Goal: Feedback & Contribution: Submit feedback/report problem

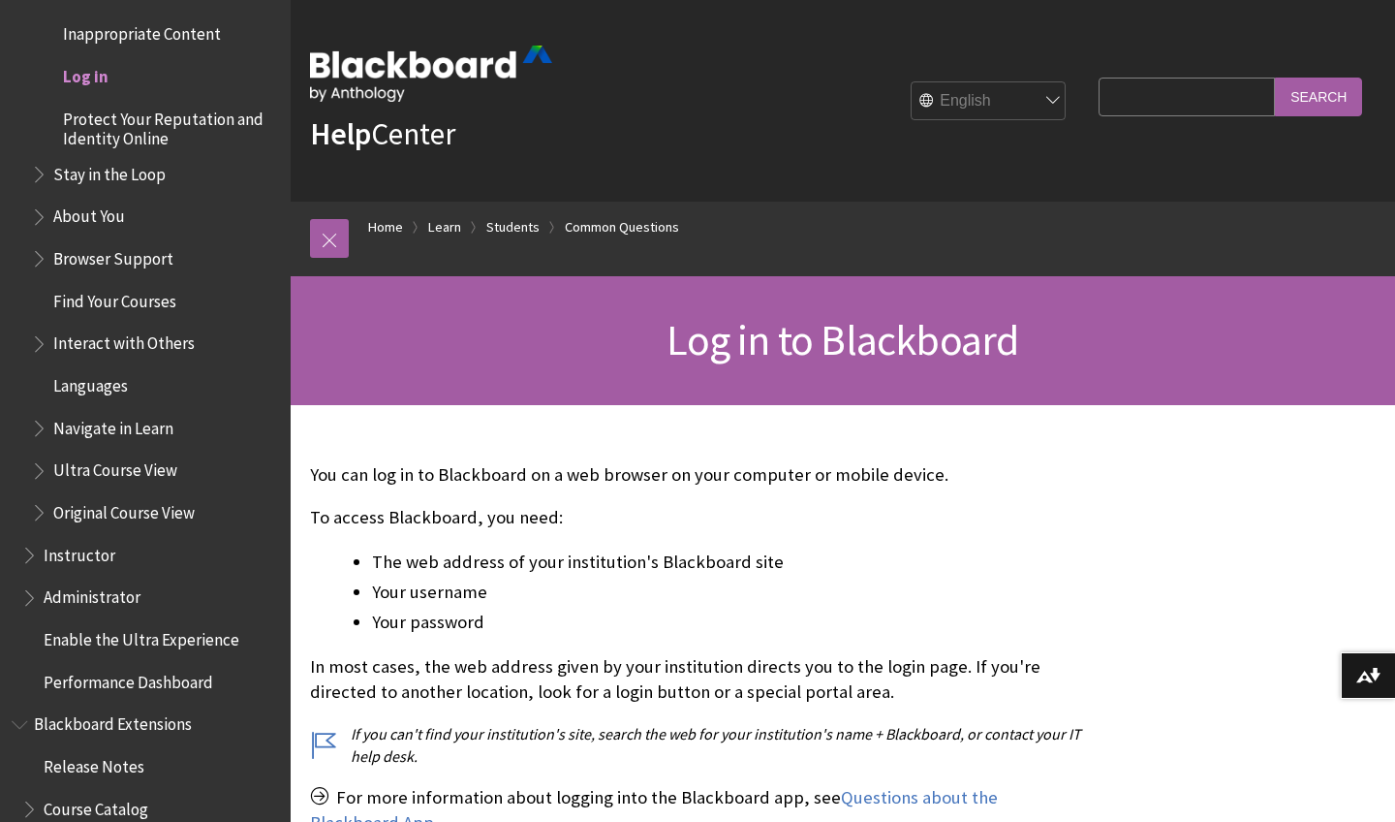
click at [93, 60] on span "Log in" at bounding box center [86, 73] width 46 height 26
click at [323, 229] on link at bounding box center [329, 238] width 39 height 39
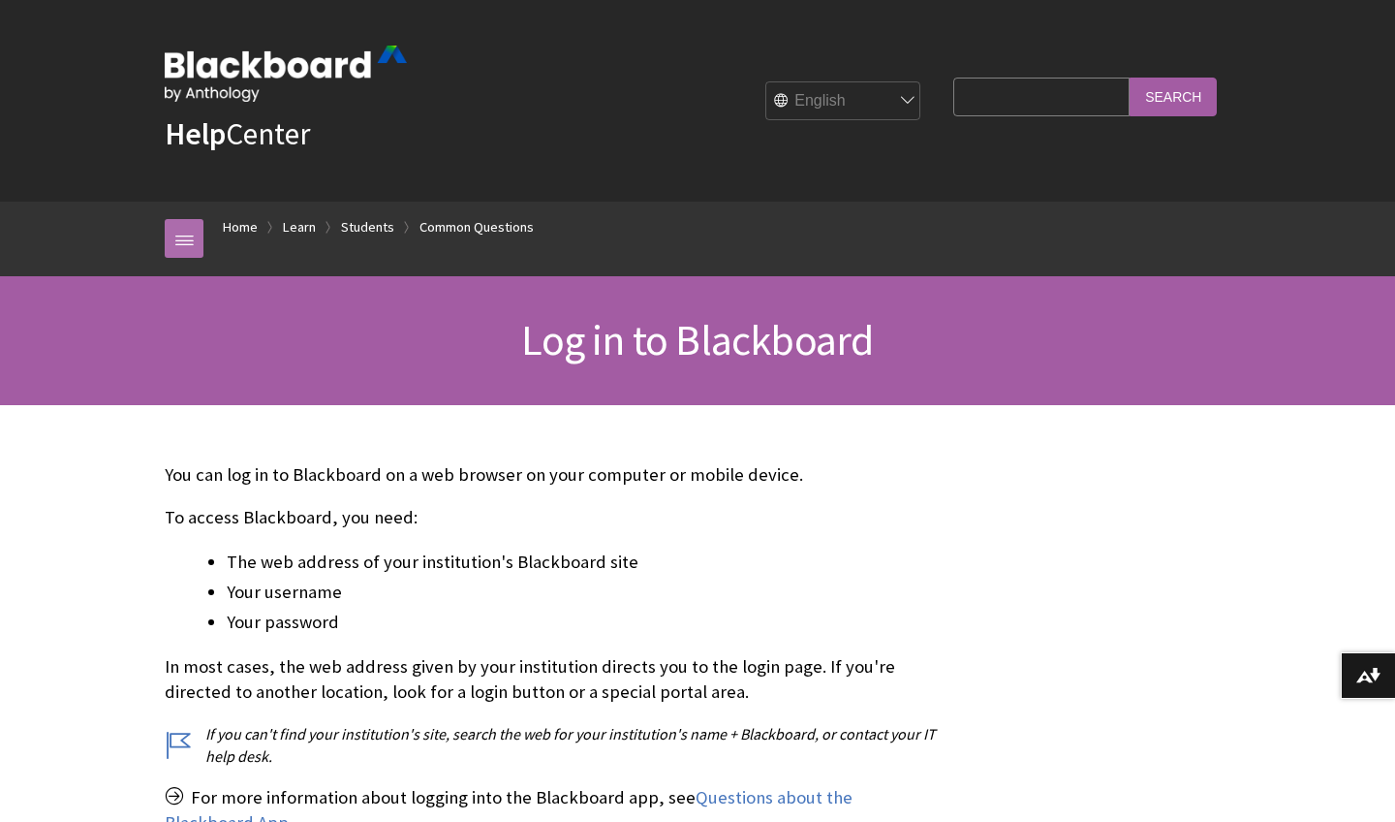
click at [199, 235] on link at bounding box center [184, 238] width 39 height 39
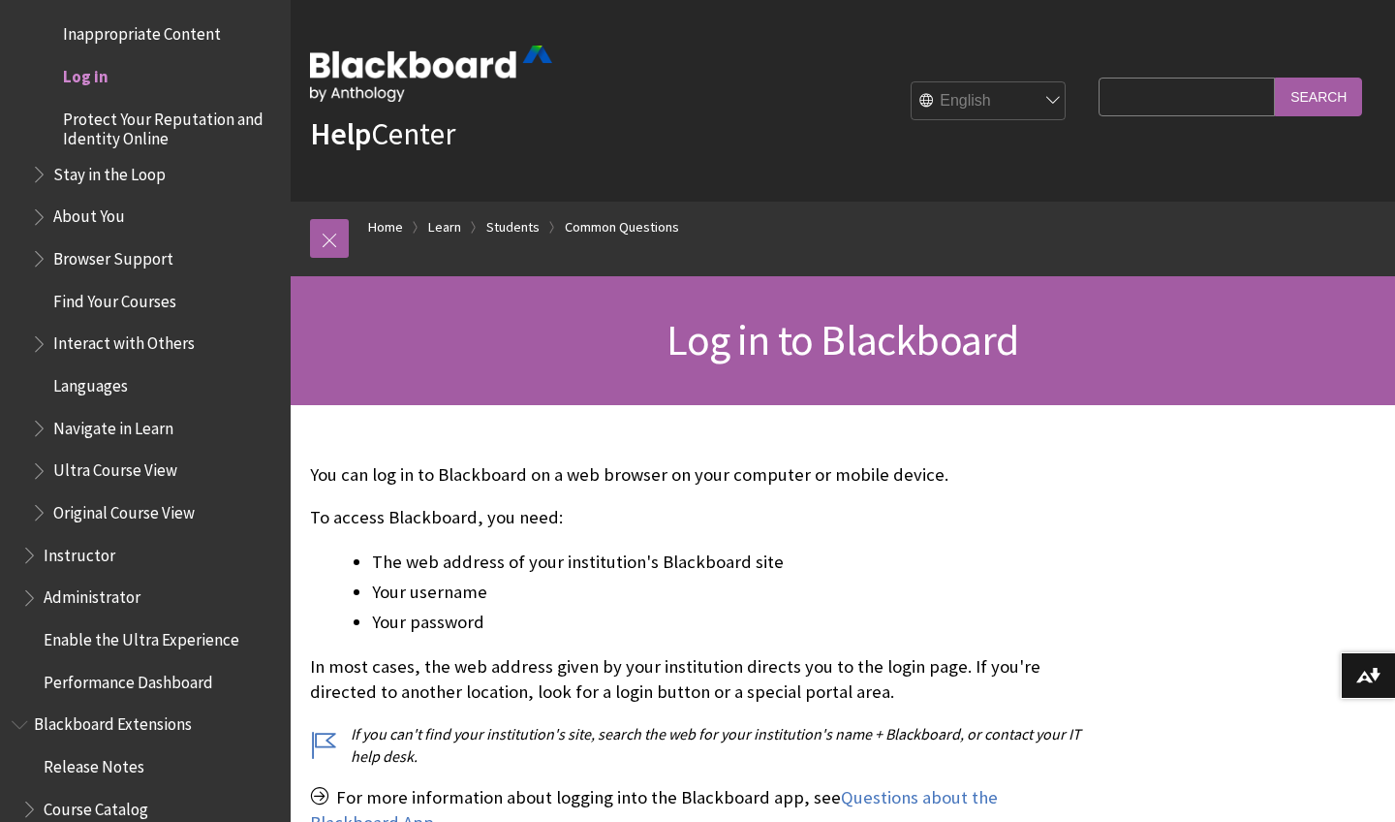
click at [99, 60] on span "Log in" at bounding box center [86, 73] width 46 height 26
click at [347, 231] on link at bounding box center [329, 238] width 39 height 39
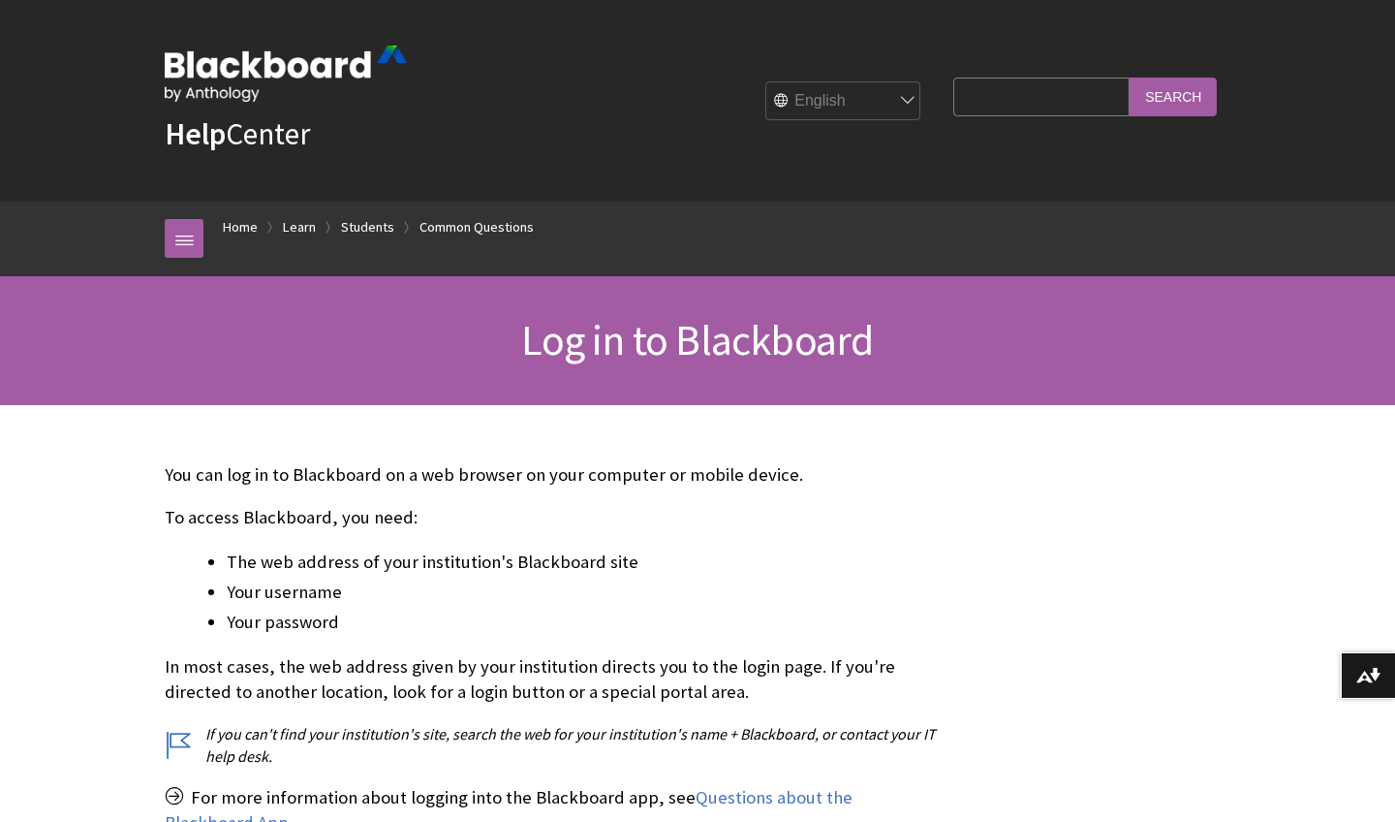
click at [595, 356] on span "Log in to Blackboard" at bounding box center [697, 339] width 352 height 53
click at [356, 224] on link "Students" at bounding box center [367, 226] width 53 height 24
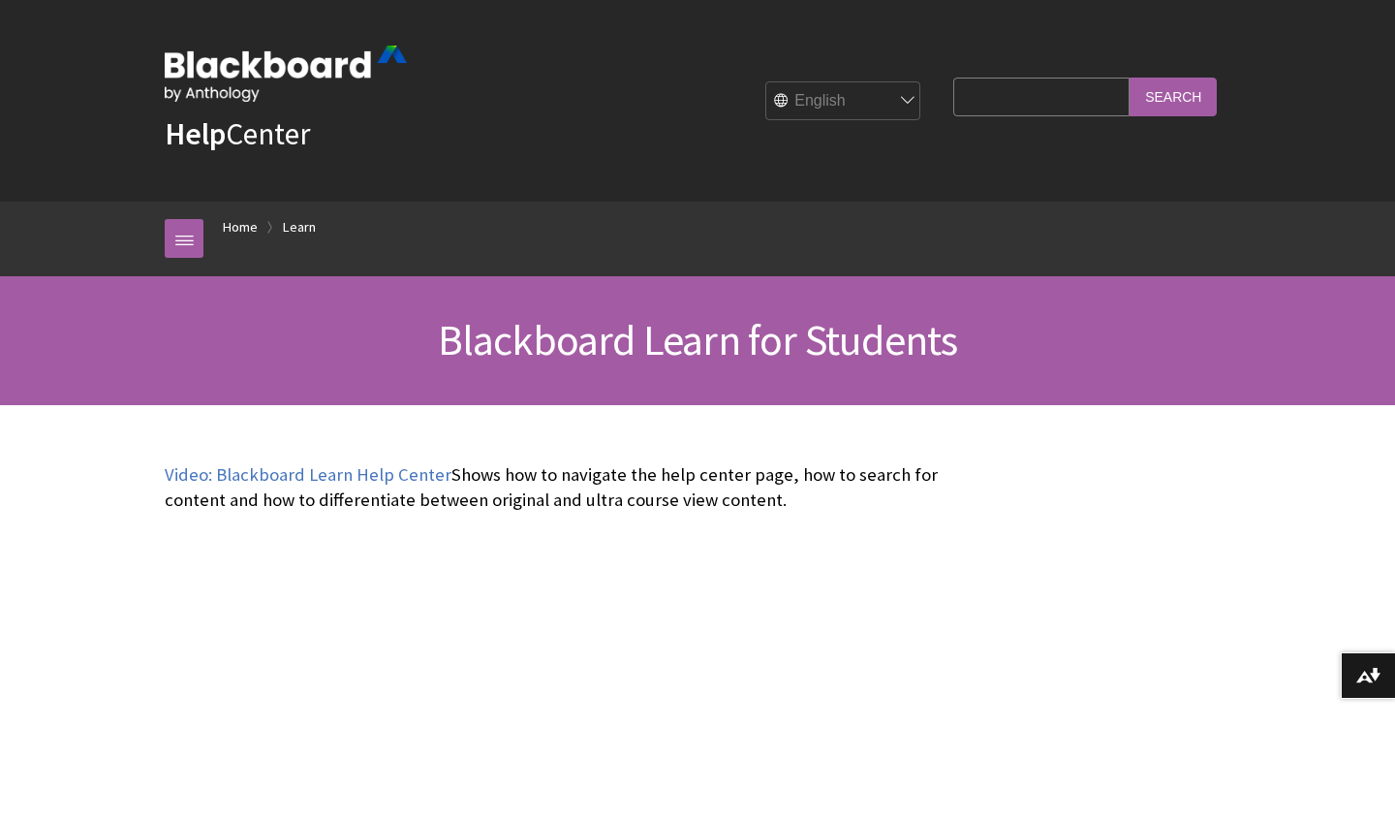
click at [1037, 87] on input "Search Query" at bounding box center [1041, 97] width 176 height 38
type input "91/94 slc"
click at [1173, 96] on input "Search" at bounding box center [1173, 97] width 87 height 38
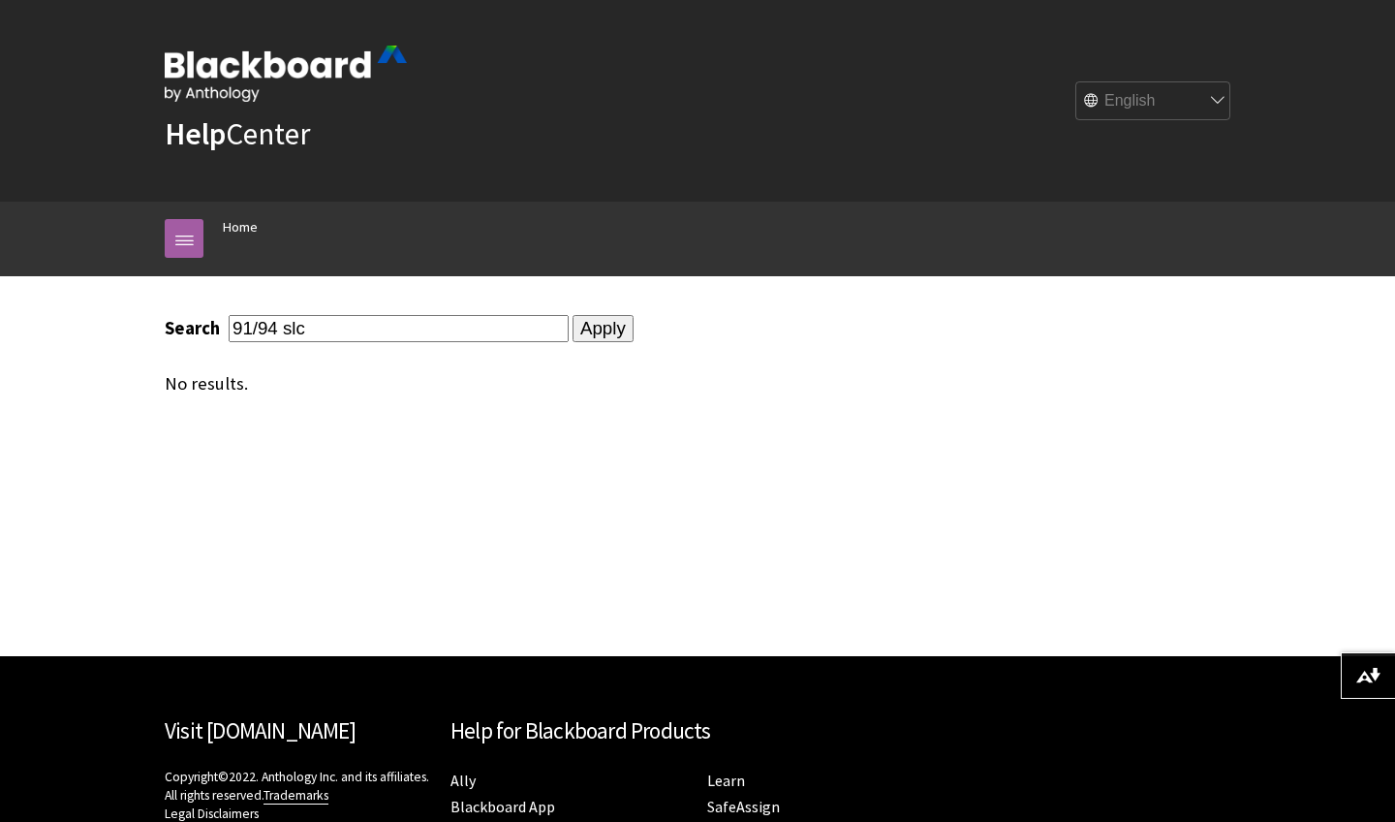
click at [573, 332] on input "Apply" at bounding box center [603, 328] width 61 height 27
click at [444, 330] on input "91/94 slc" at bounding box center [399, 328] width 340 height 26
type input "9"
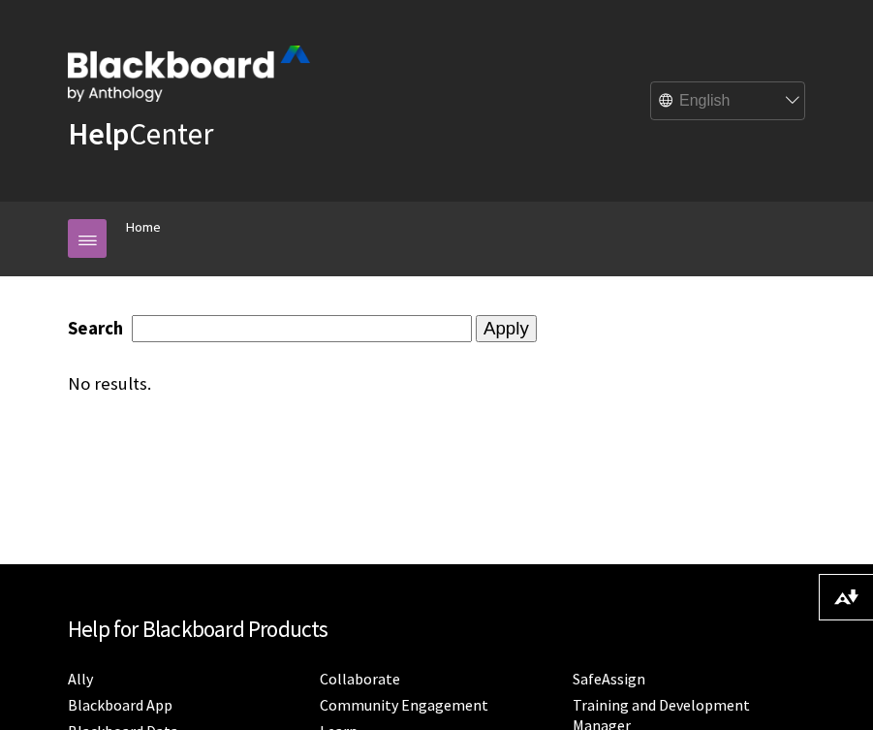
paste input "RTSM-NC SLC FY 26 001"
type input "RTSM-NC SLC FY 26 001"
click at [476, 321] on input "Apply" at bounding box center [506, 328] width 61 height 27
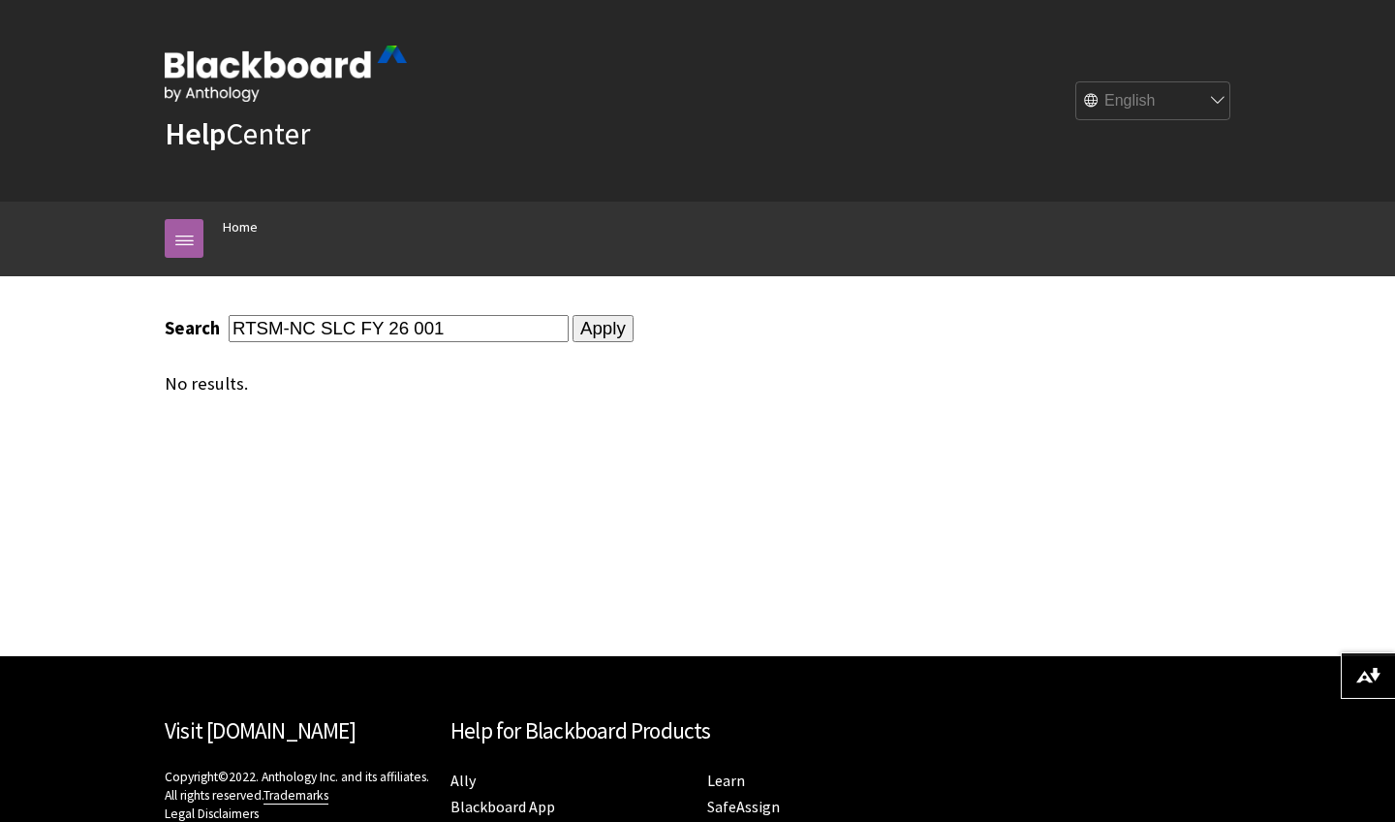
click at [573, 325] on input "Apply" at bounding box center [603, 328] width 61 height 27
click at [236, 223] on link "Home" at bounding box center [240, 227] width 35 height 24
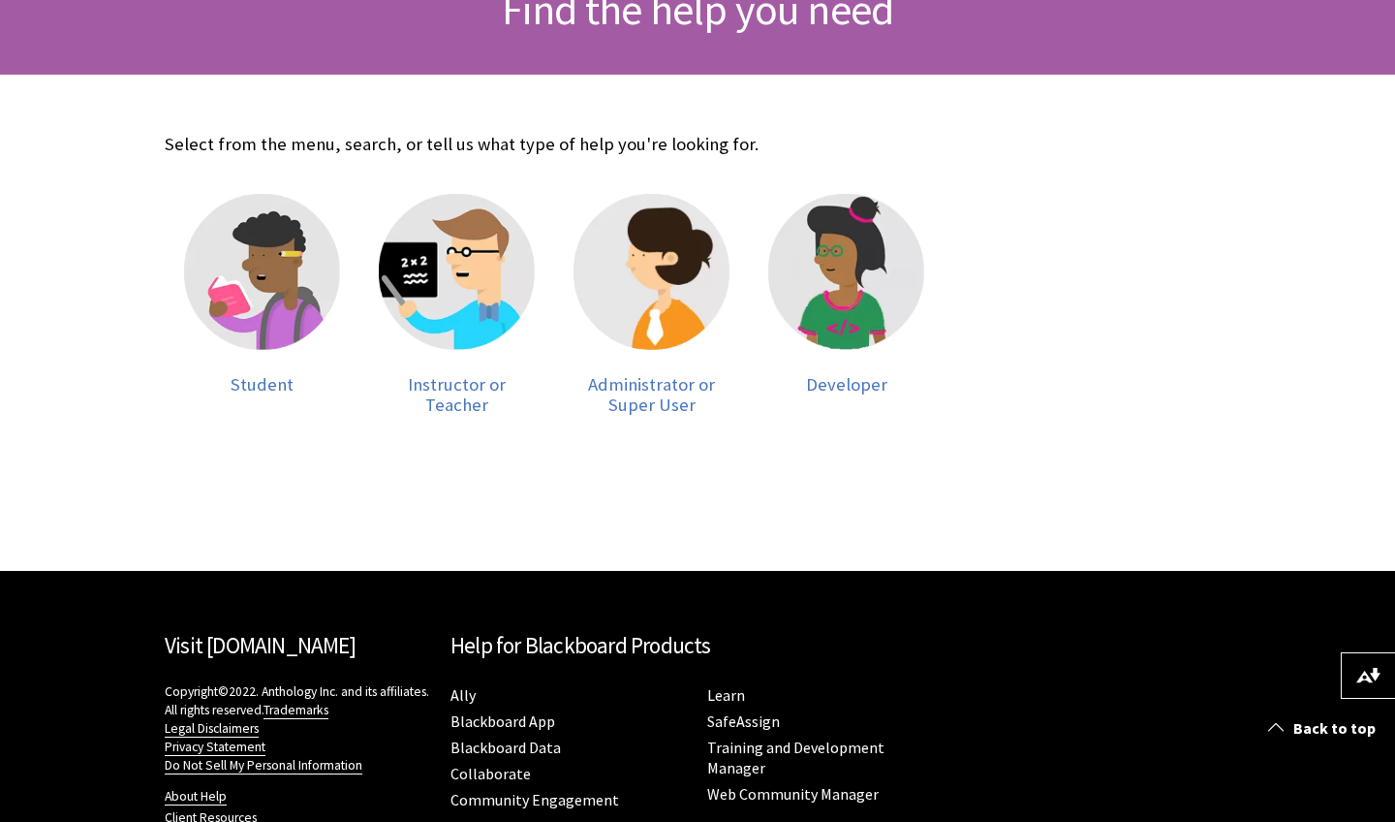
scroll to position [324, 0]
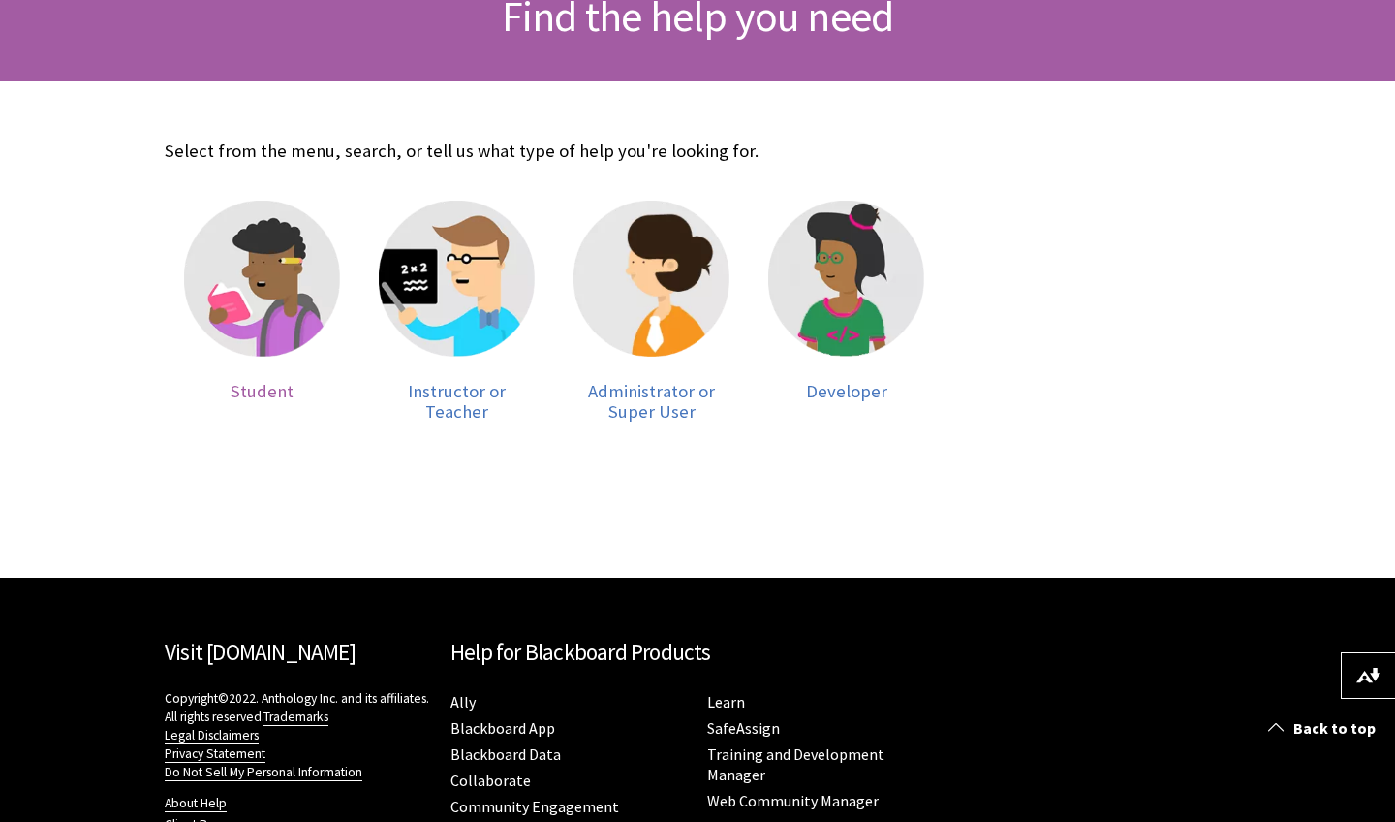
click at [281, 295] on img at bounding box center [262, 279] width 156 height 156
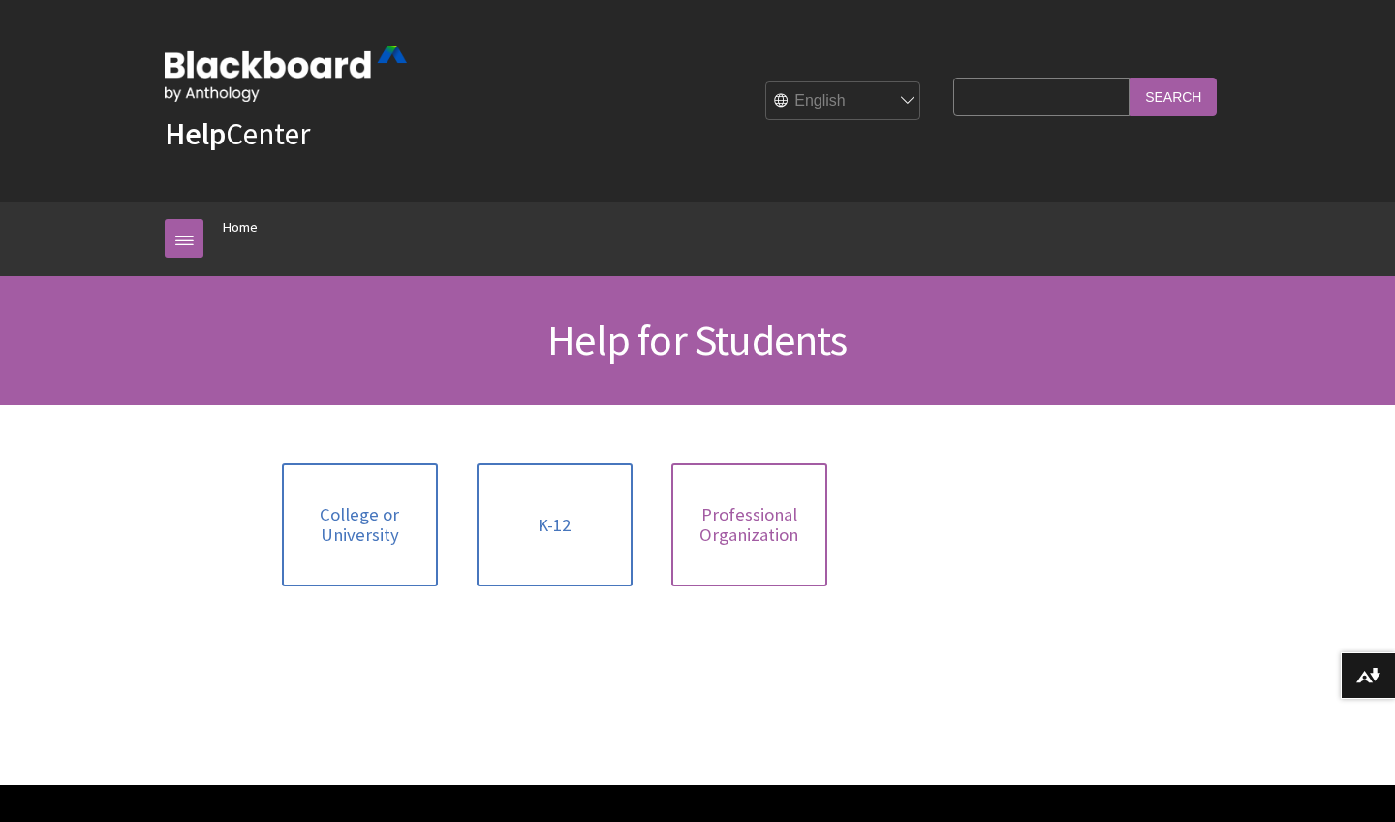
click at [767, 511] on span "Professional Organization" at bounding box center [749, 525] width 133 height 42
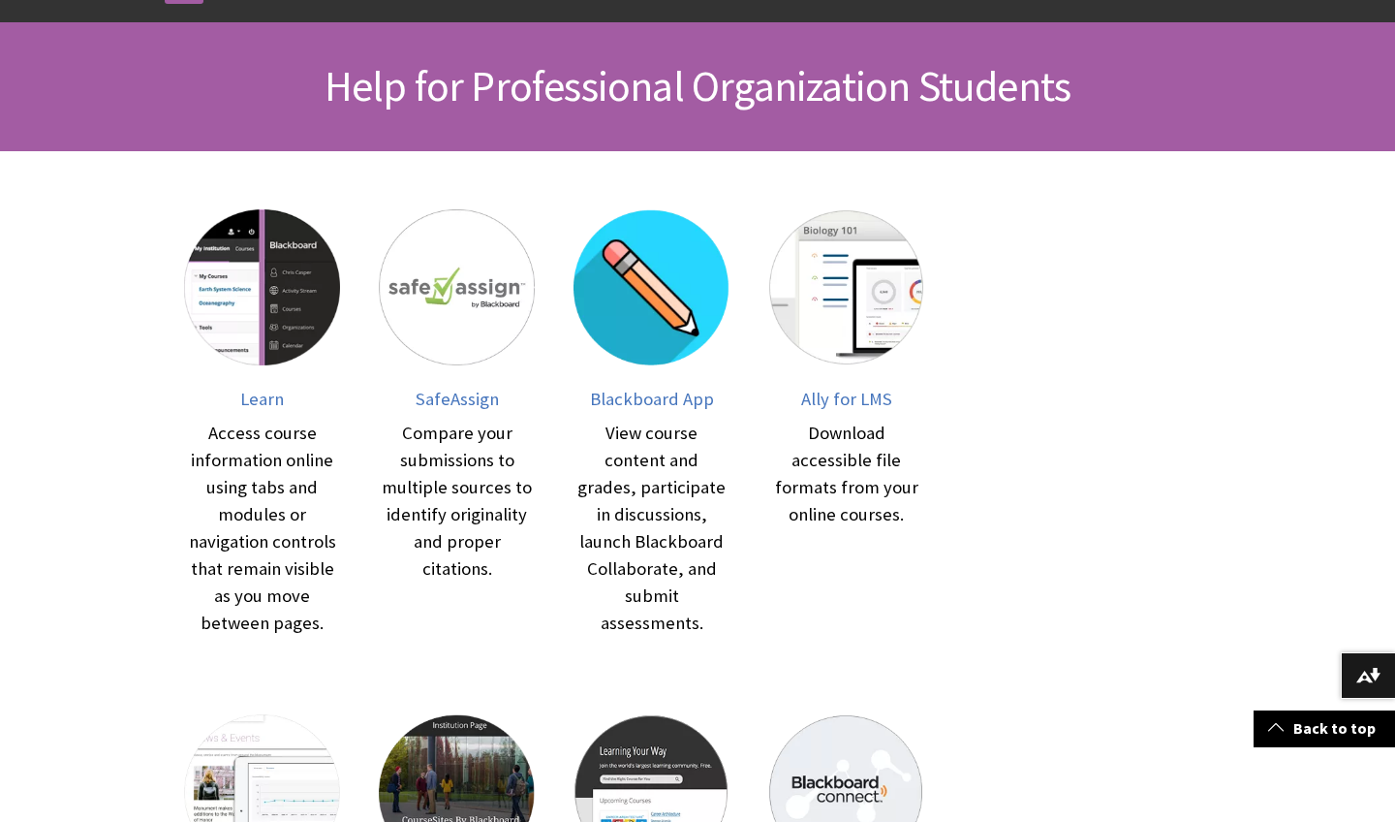
scroll to position [242, 0]
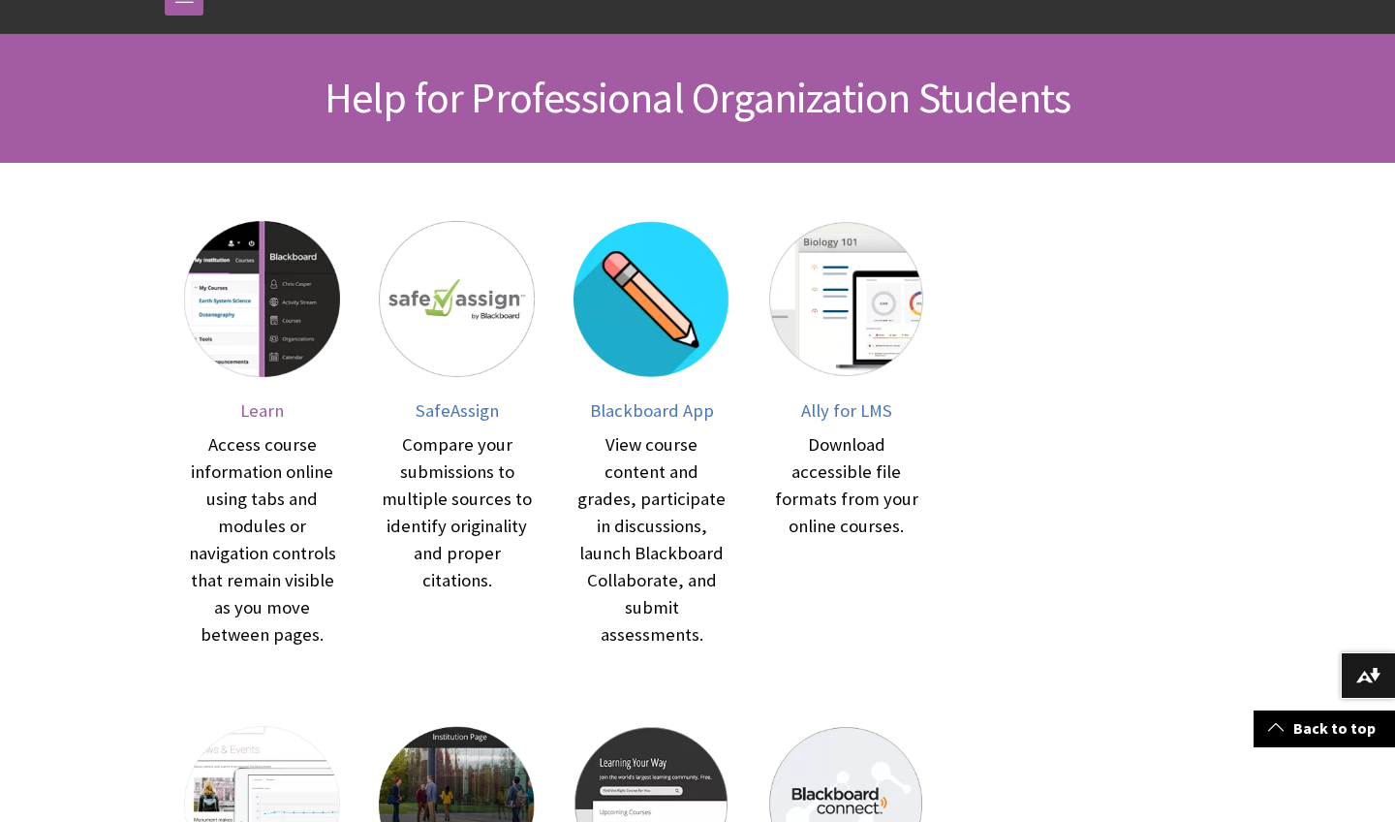
click at [277, 348] on img at bounding box center [262, 299] width 156 height 156
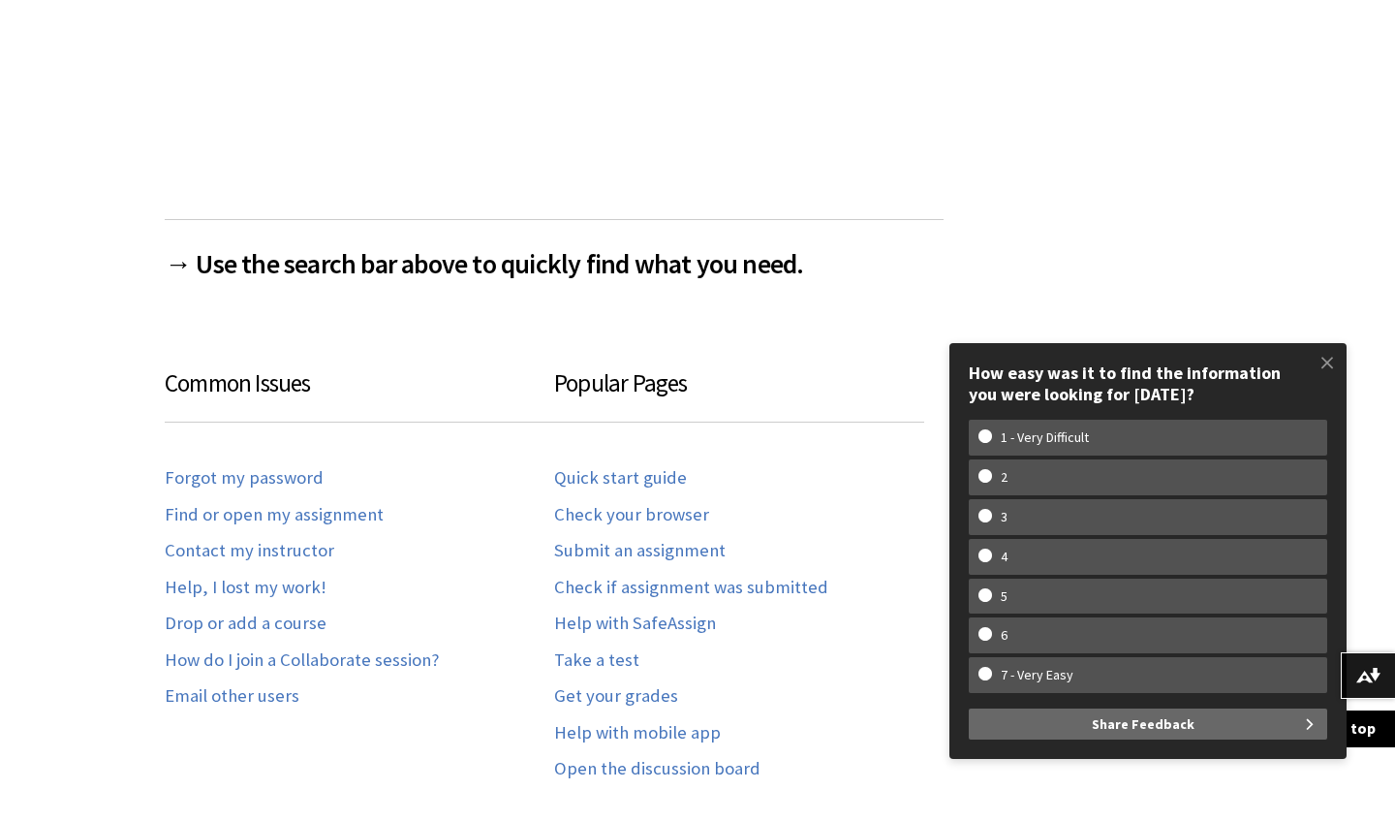
scroll to position [785, 0]
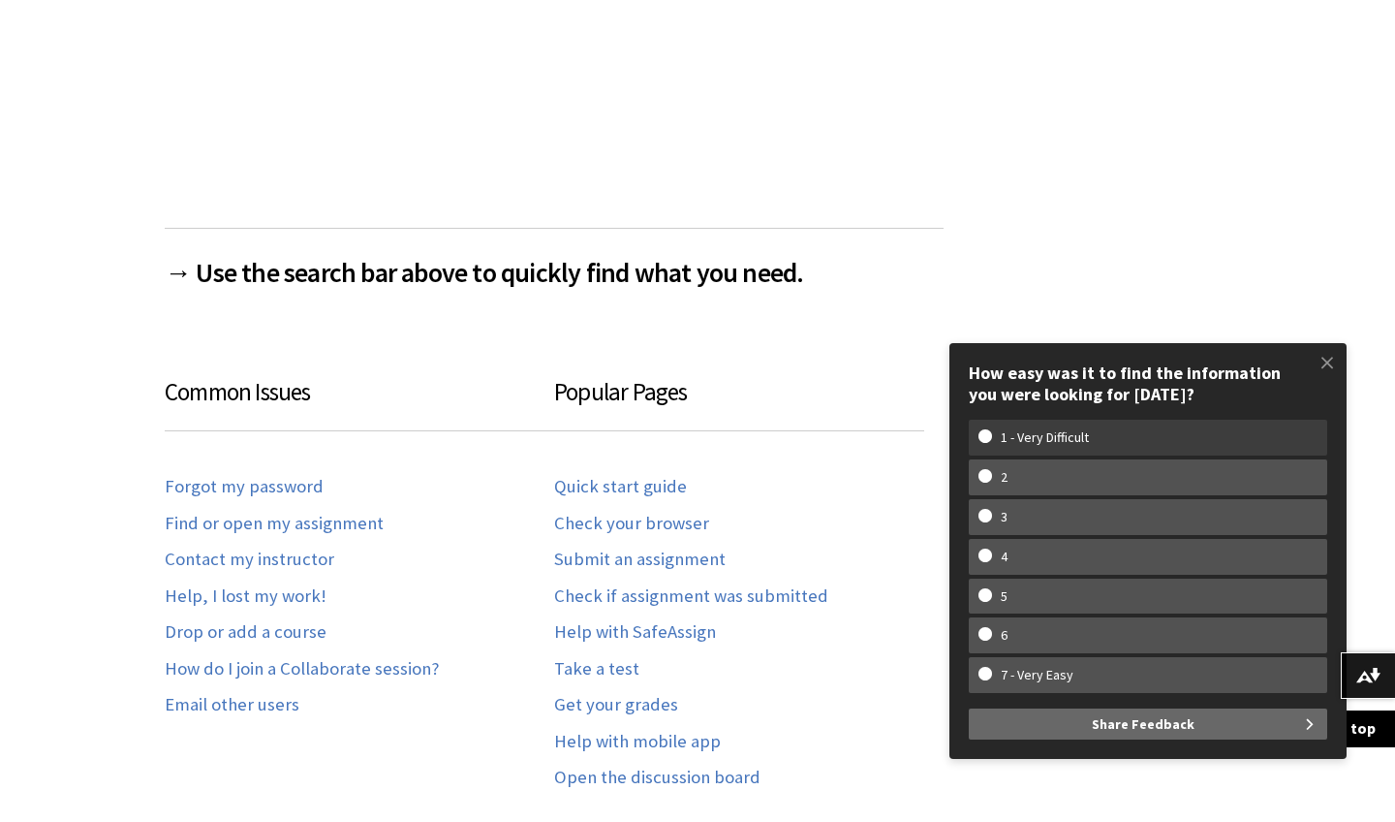
click at [986, 451] on label "1 - Very Difficult" at bounding box center [1148, 437] width 358 height 36
click at [986, 442] on input "1 - Very Difficult" at bounding box center [984, 435] width 13 height 13
radio input "true"
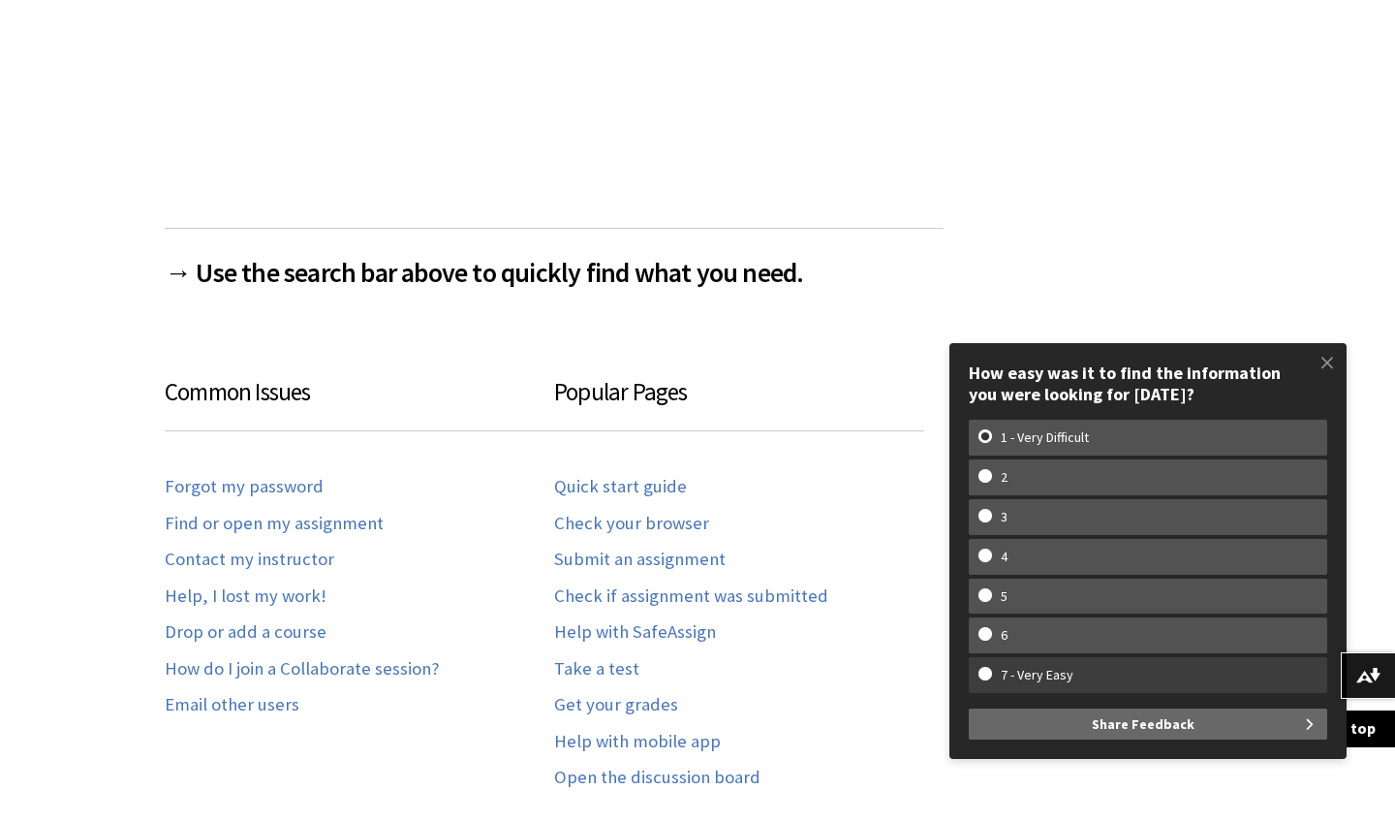
scroll to position [0, 0]
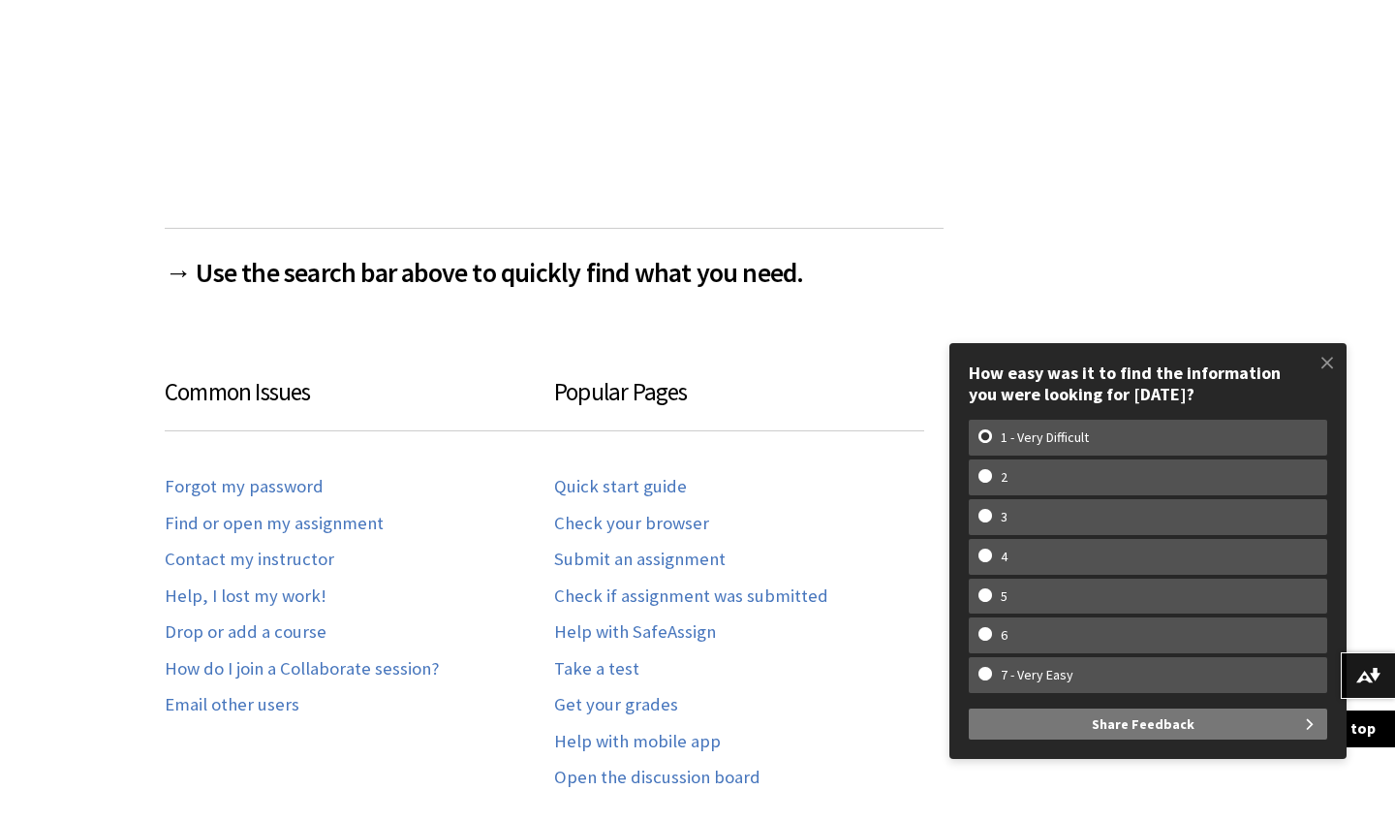
click at [1107, 717] on span "Share Feedback" at bounding box center [1143, 723] width 103 height 31
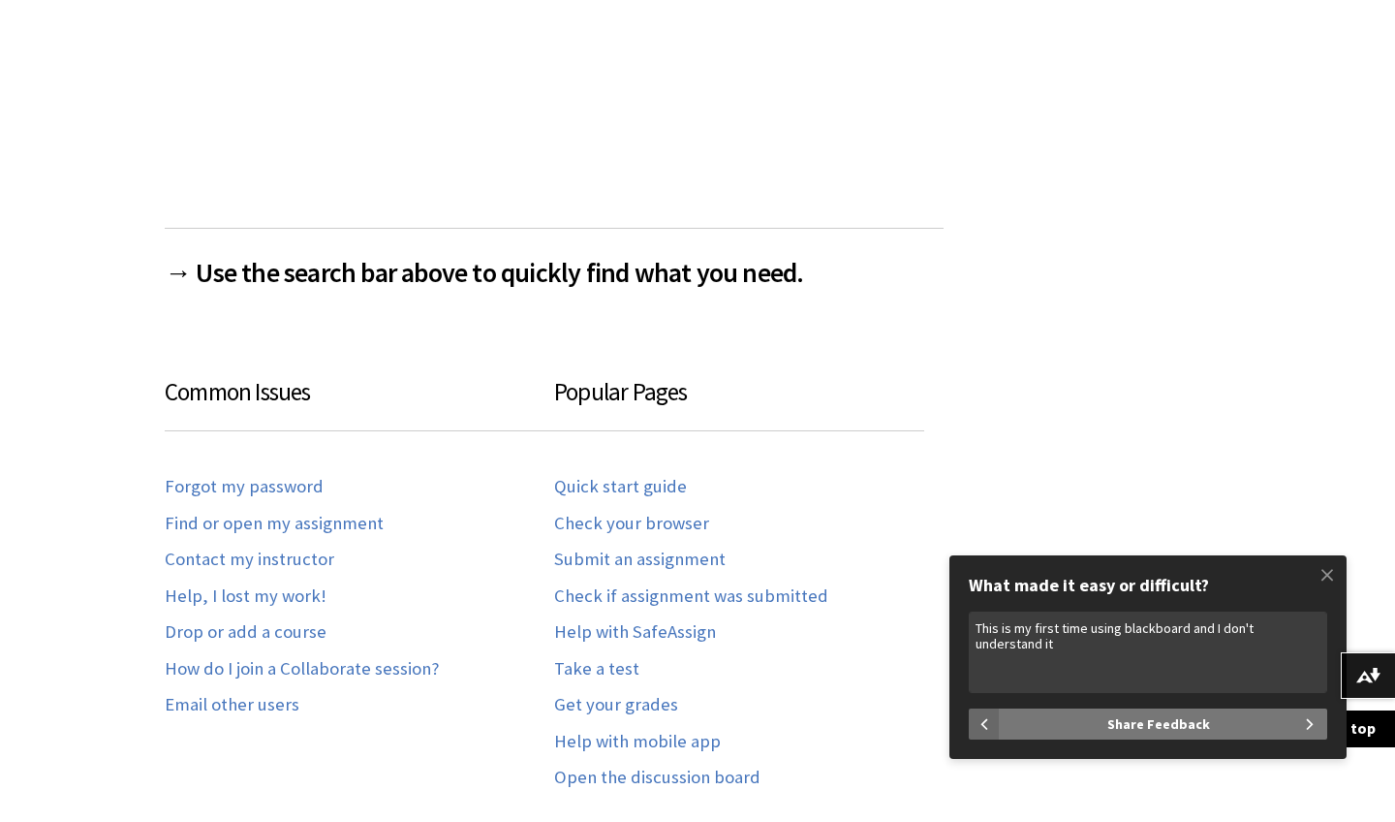
type textarea "This is my first time using blackboard and I don't understand it"
click at [1116, 736] on span "Share Feedback" at bounding box center [1158, 723] width 103 height 31
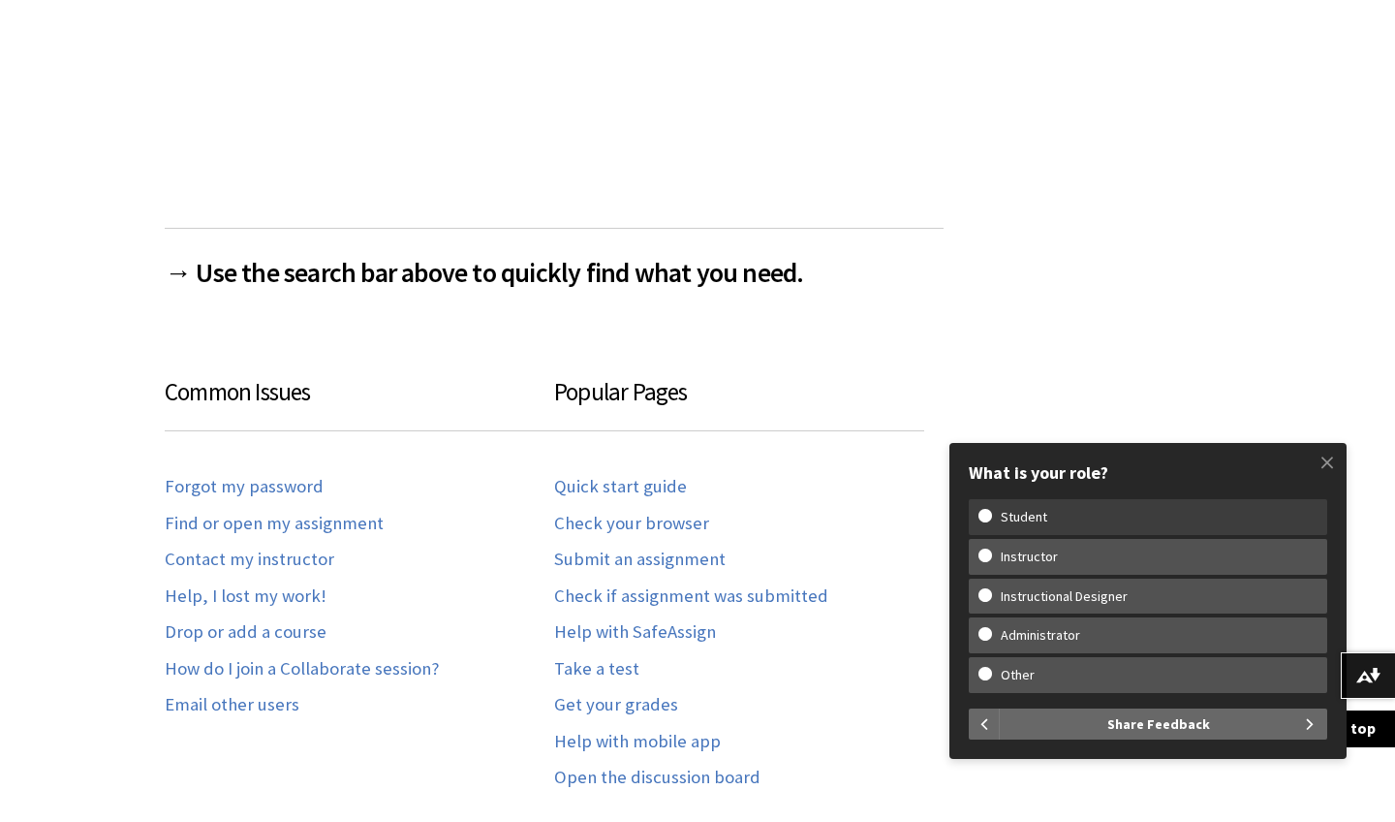
click at [994, 524] on w-span "Student" at bounding box center [1023, 517] width 91 height 16
click at [991, 521] on input "Student" at bounding box center [984, 515] width 13 height 13
radio input "true"
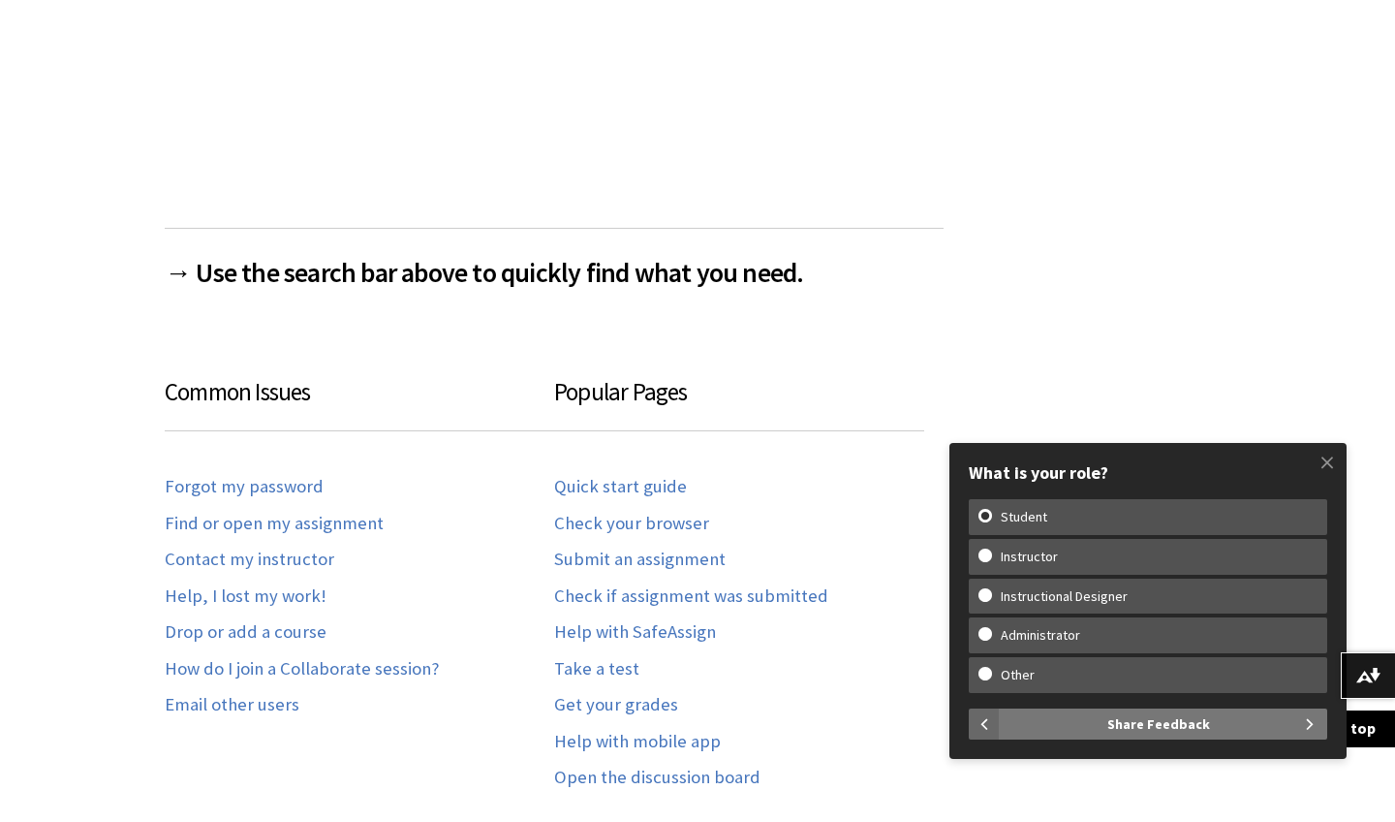
click at [1182, 724] on span "Share Feedback" at bounding box center [1158, 723] width 103 height 31
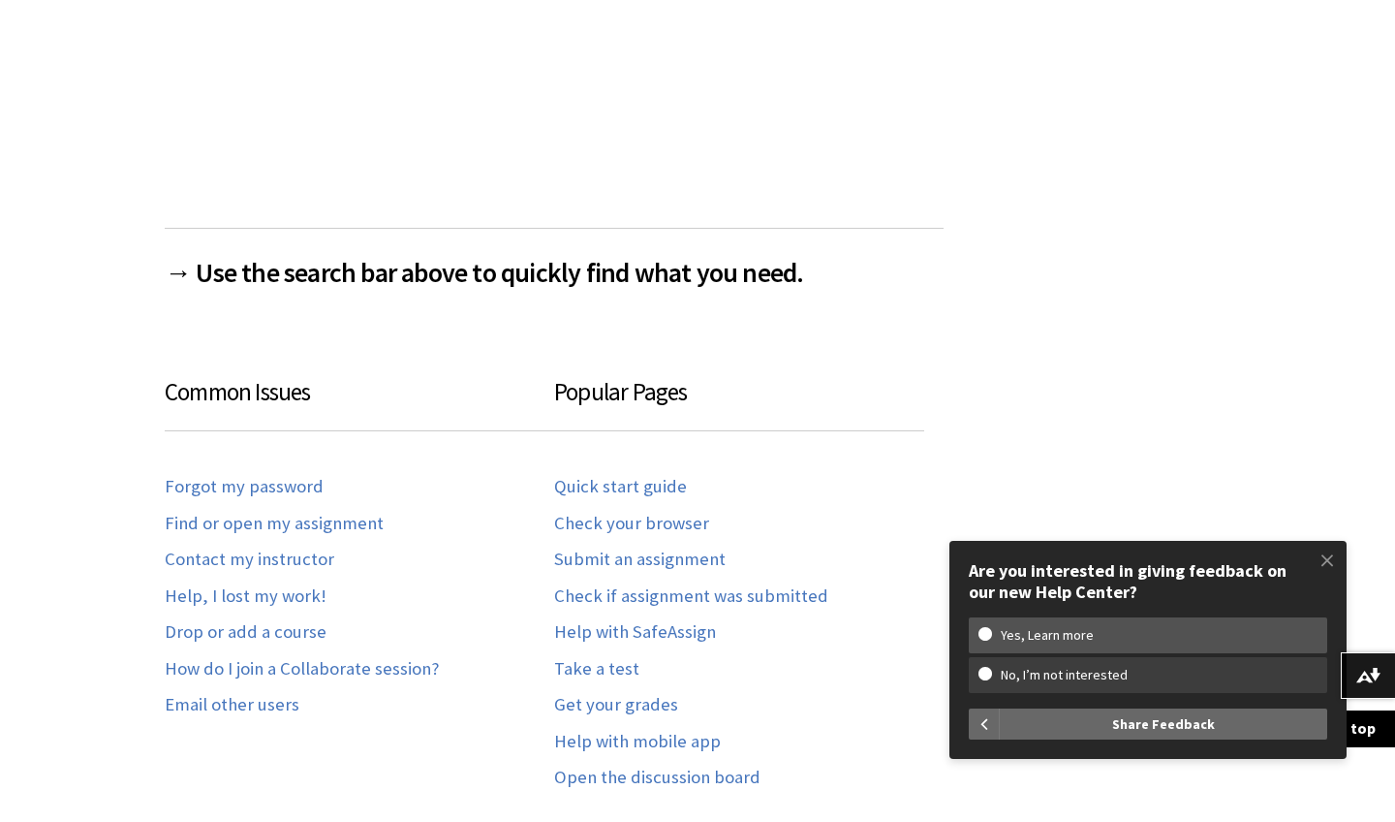
click at [986, 670] on w-span "No, I’m not interested" at bounding box center [1147, 675] width 339 height 16
click at [986, 670] on input "No, I’m not interested" at bounding box center [984, 673] width 13 height 13
radio input "true"
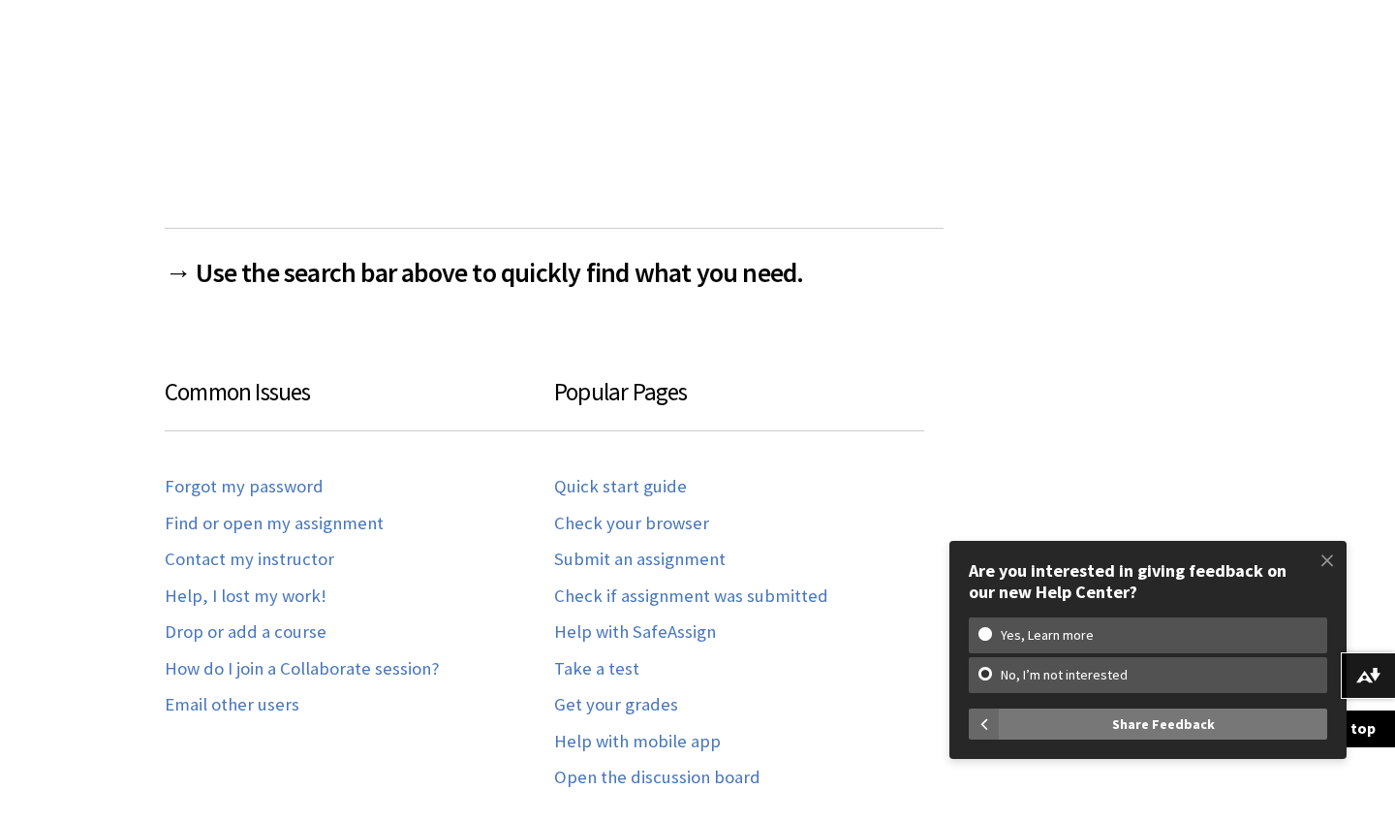
click at [1149, 733] on span "Share Feedback" at bounding box center [1163, 723] width 103 height 31
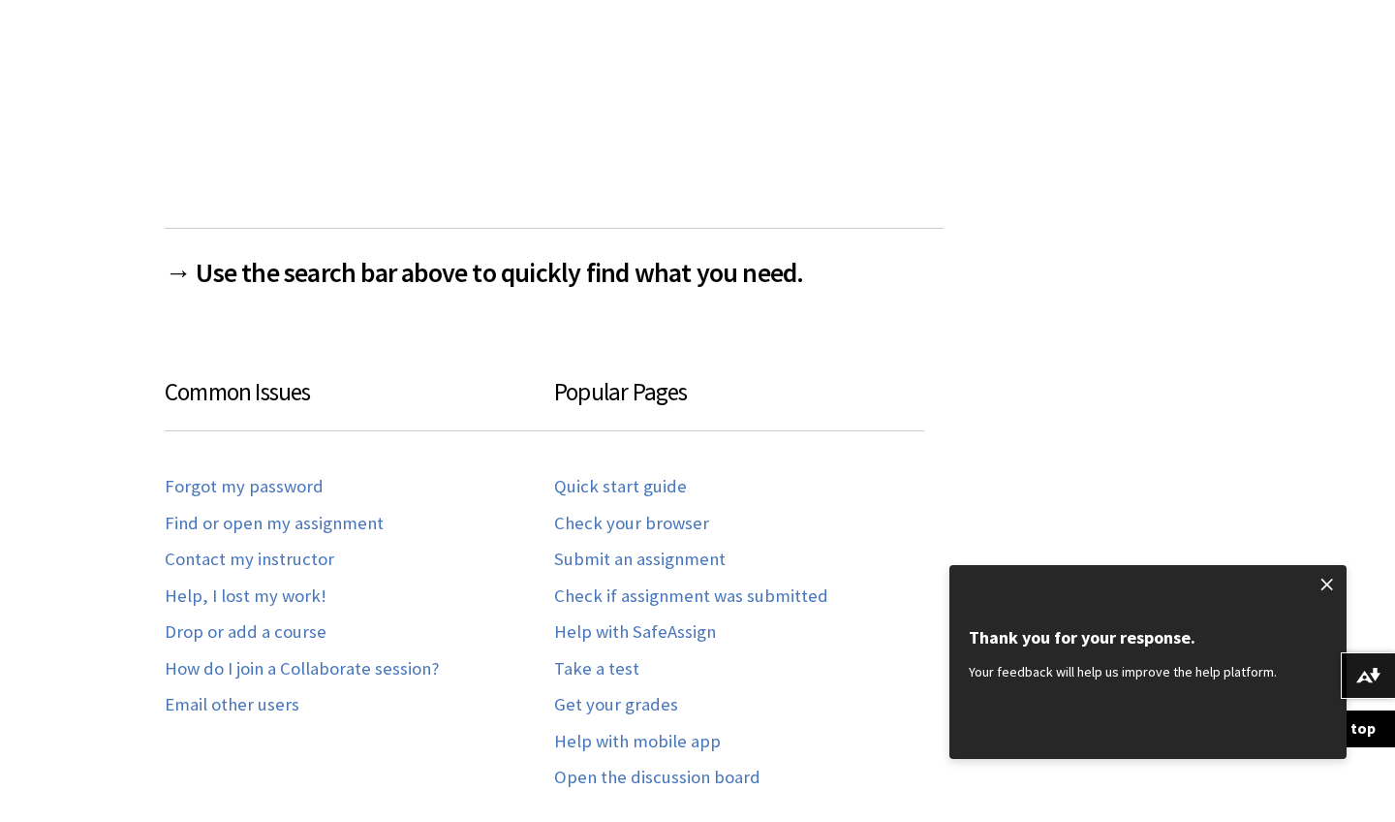
click at [1323, 590] on span at bounding box center [1327, 584] width 41 height 41
